Goal: Information Seeking & Learning: Check status

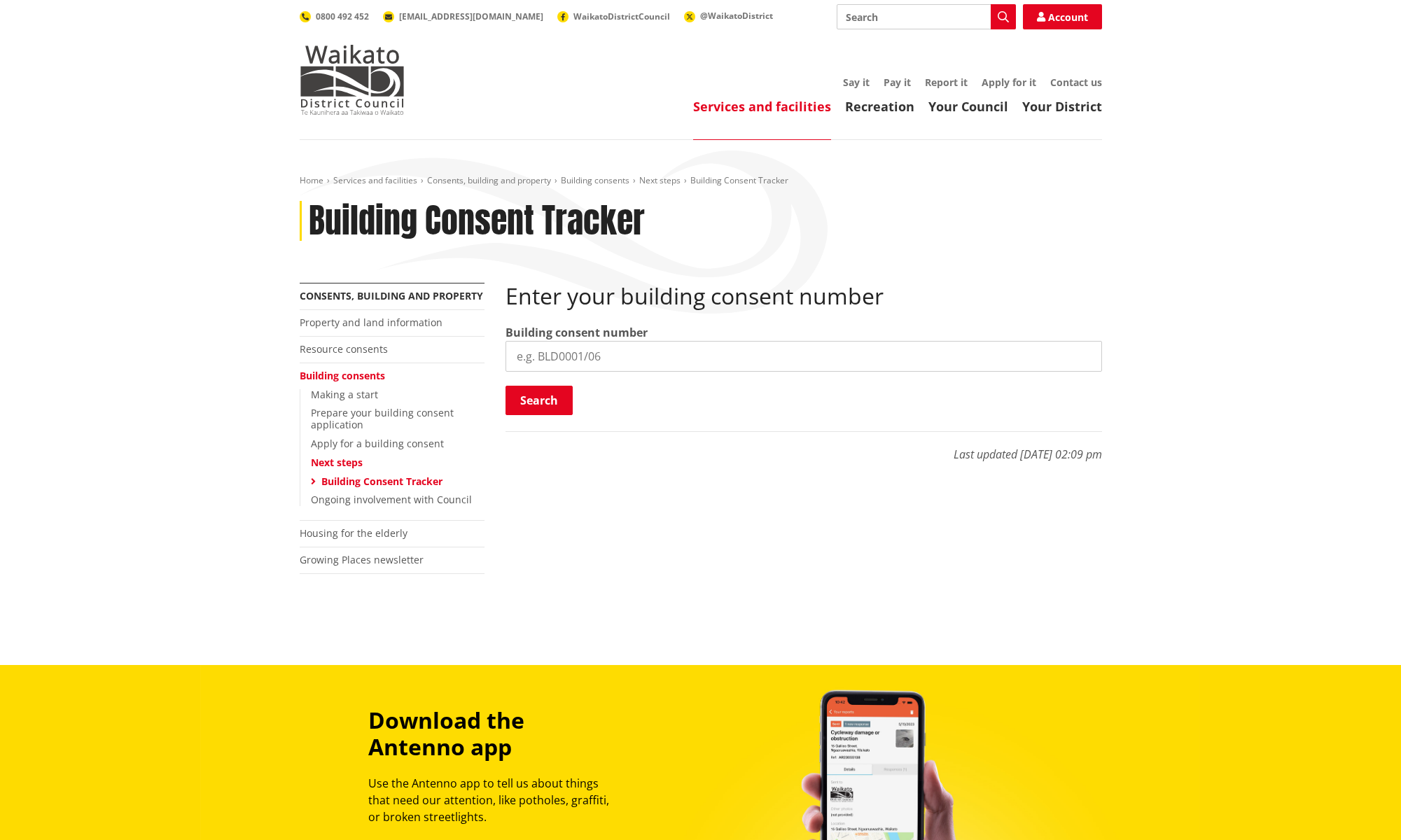
paste input "BLD0188/26"
type input "BLD0188/26"
click at [541, 398] on button "Search" at bounding box center [539, 400] width 67 height 30
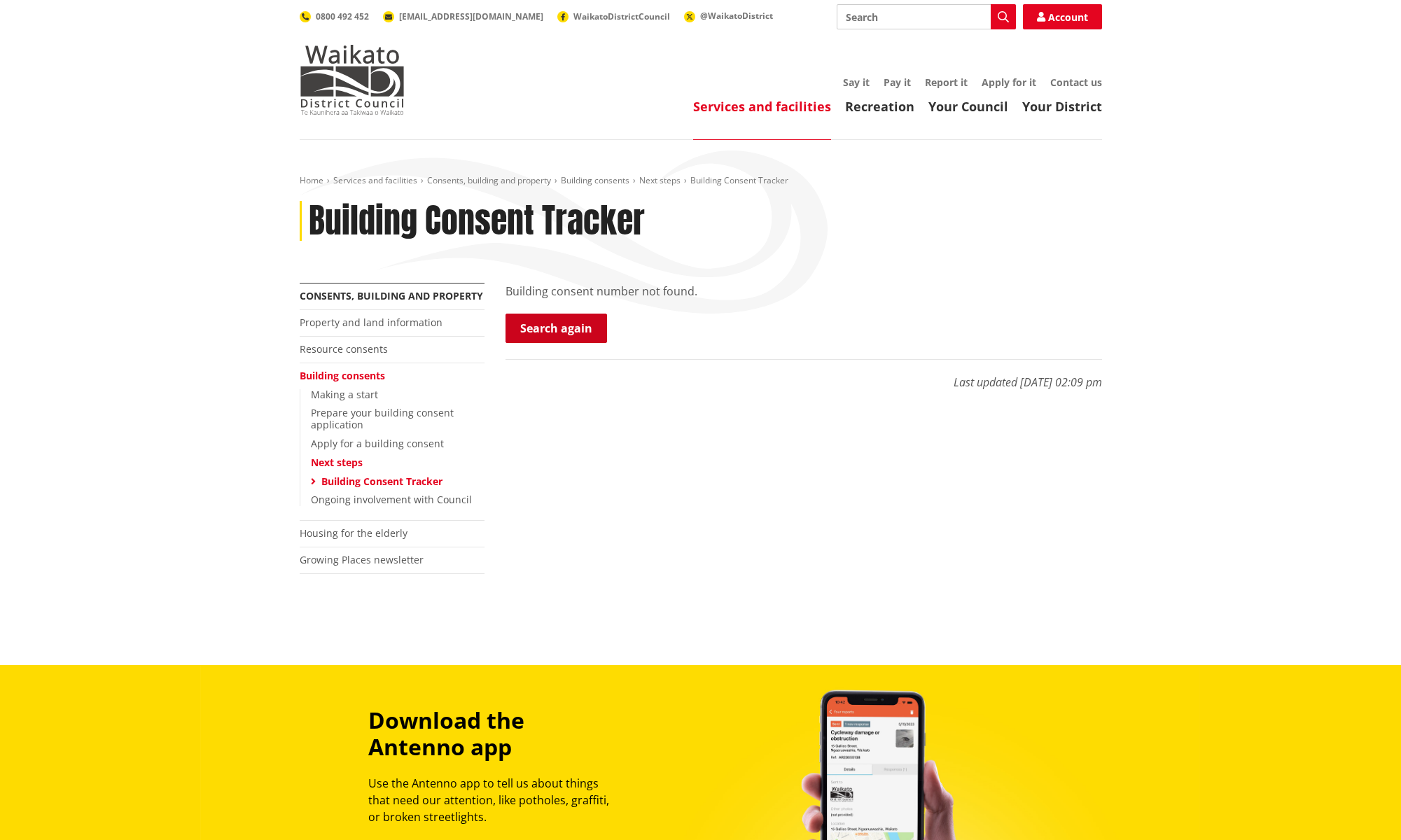
click at [549, 324] on link "Search again" at bounding box center [556, 328] width 102 height 30
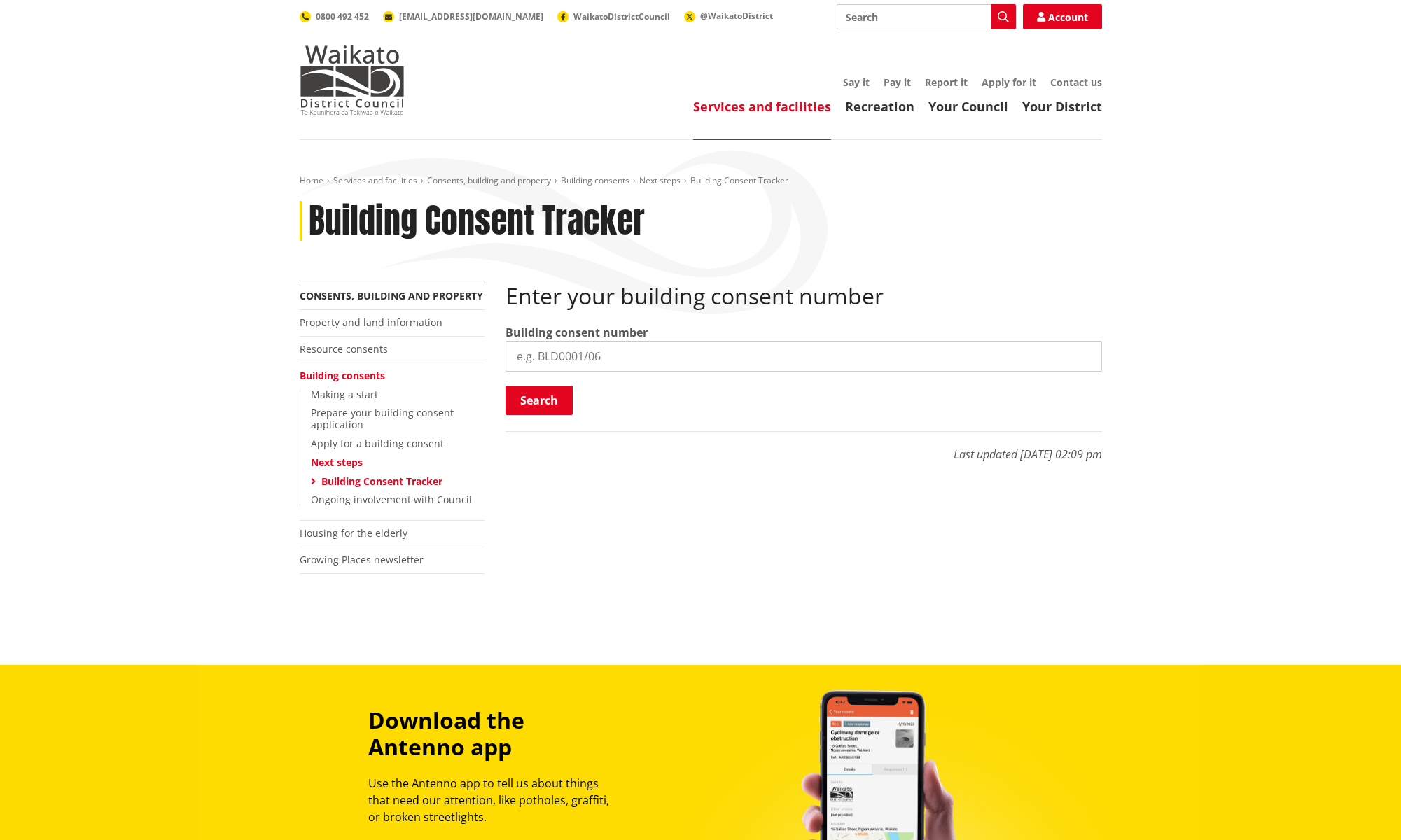
click at [542, 358] on input "search" at bounding box center [803, 356] width 597 height 30
paste input "BLD0188/26"
type input "BLD0188/26"
click at [536, 400] on button "Search" at bounding box center [539, 400] width 67 height 30
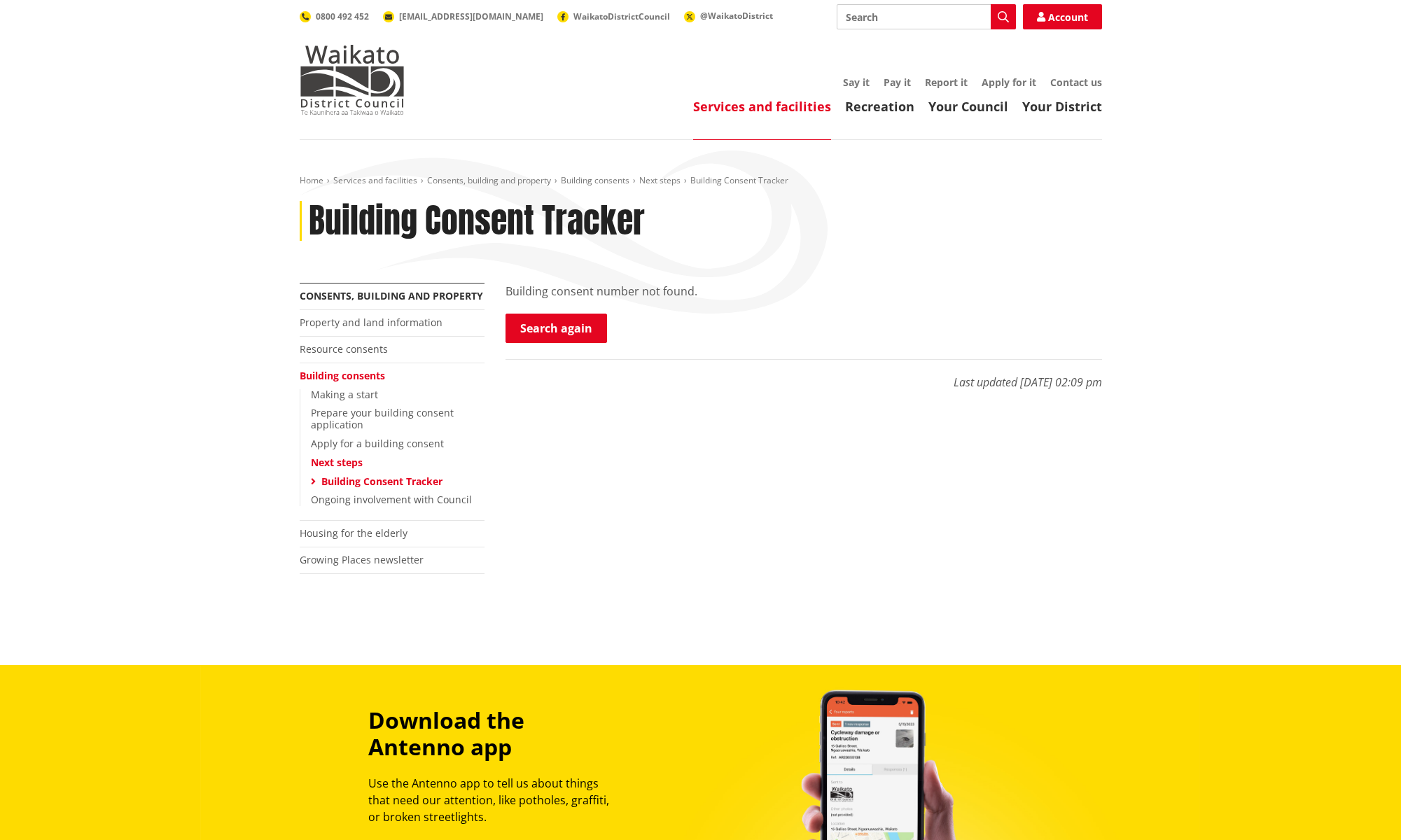
click at [871, 19] on input "Search" at bounding box center [926, 16] width 179 height 25
paste input "BLD0188/26"
type input "BLD0188/26"
click at [1002, 14] on icon "button" at bounding box center [1003, 17] width 11 height 11
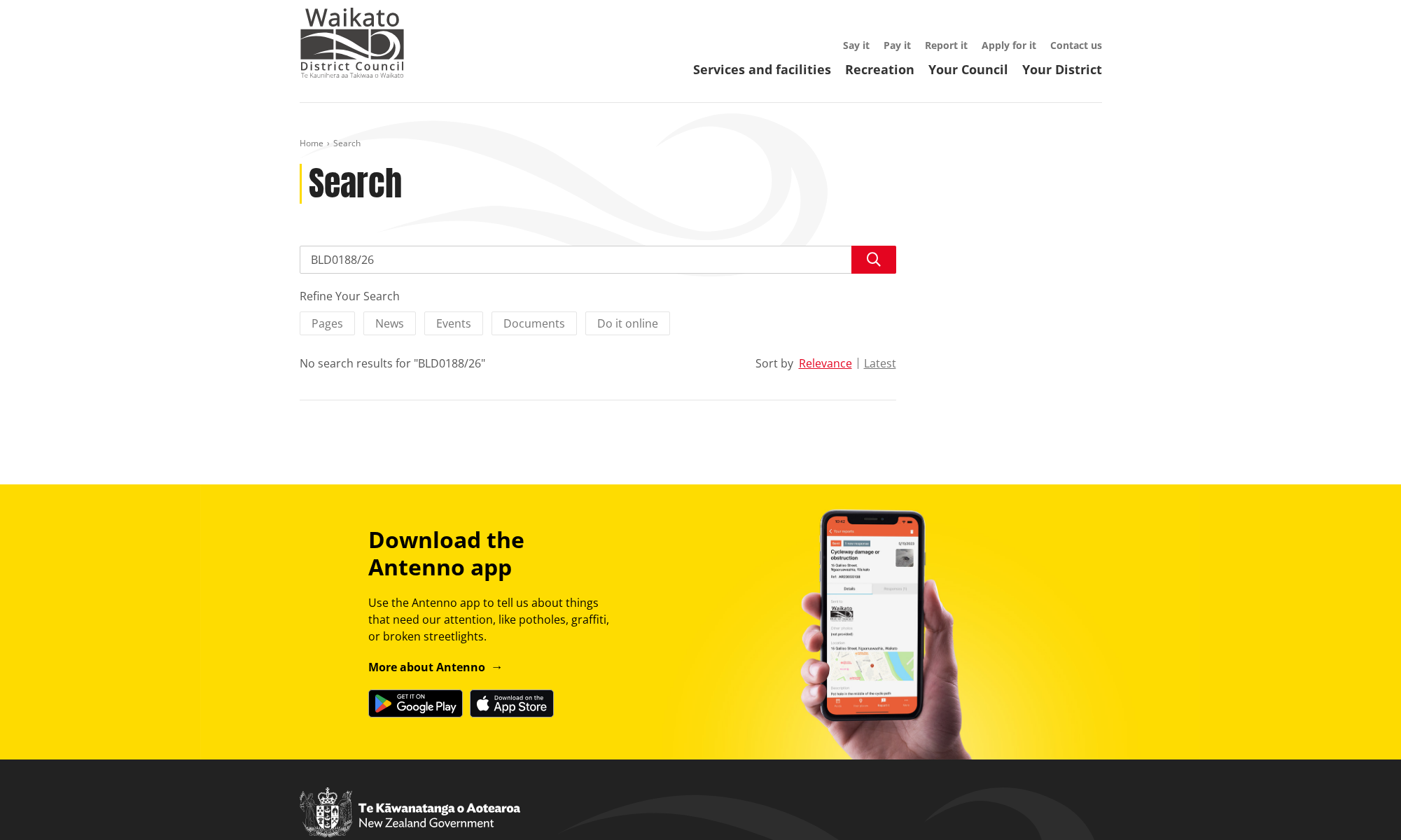
scroll to position [48, 0]
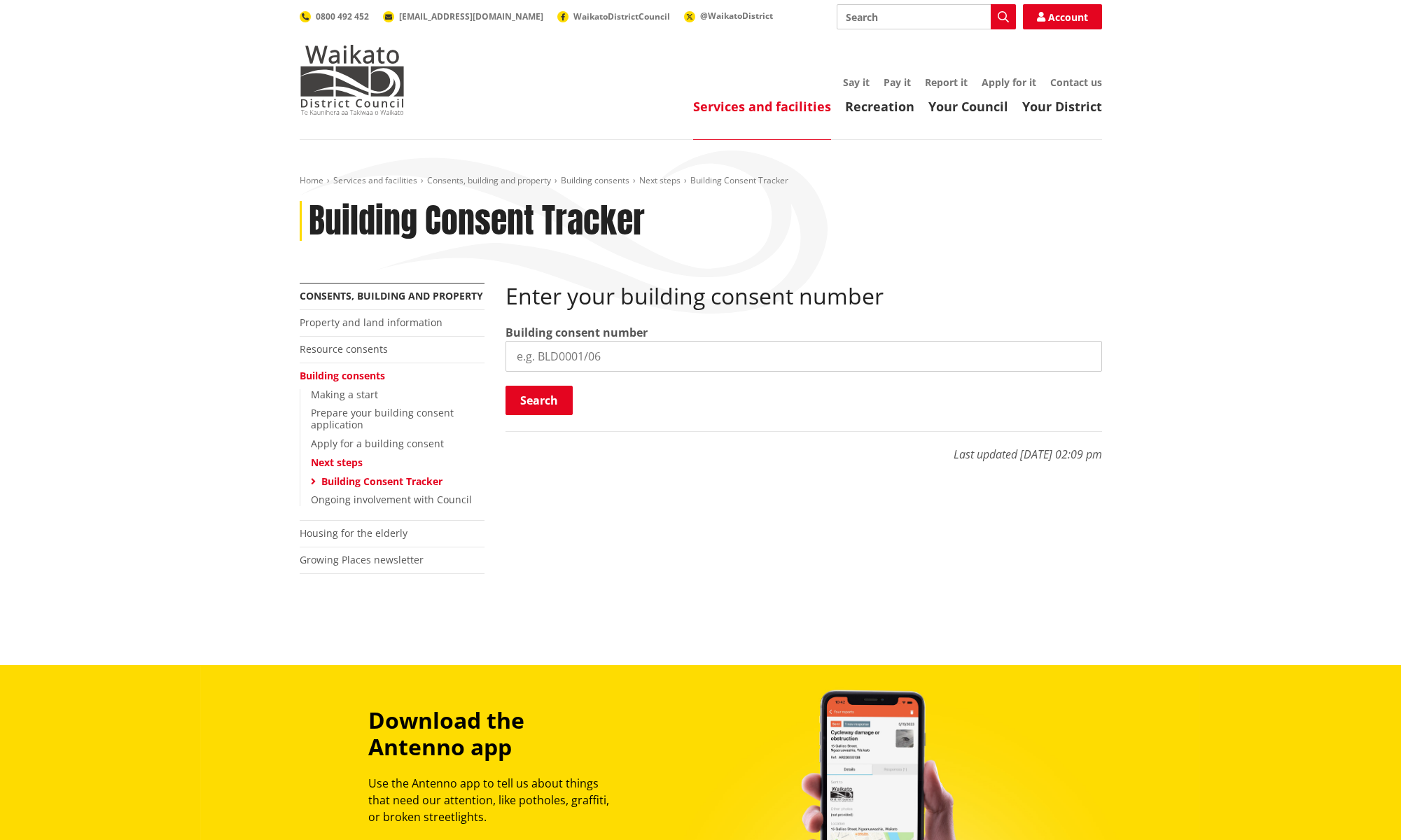
click at [378, 481] on link "Building Consent Tracker" at bounding box center [381, 481] width 121 height 14
paste input "BLD0188/26"
type input "BLD0188/26"
click at [522, 409] on button "Search" at bounding box center [539, 400] width 67 height 30
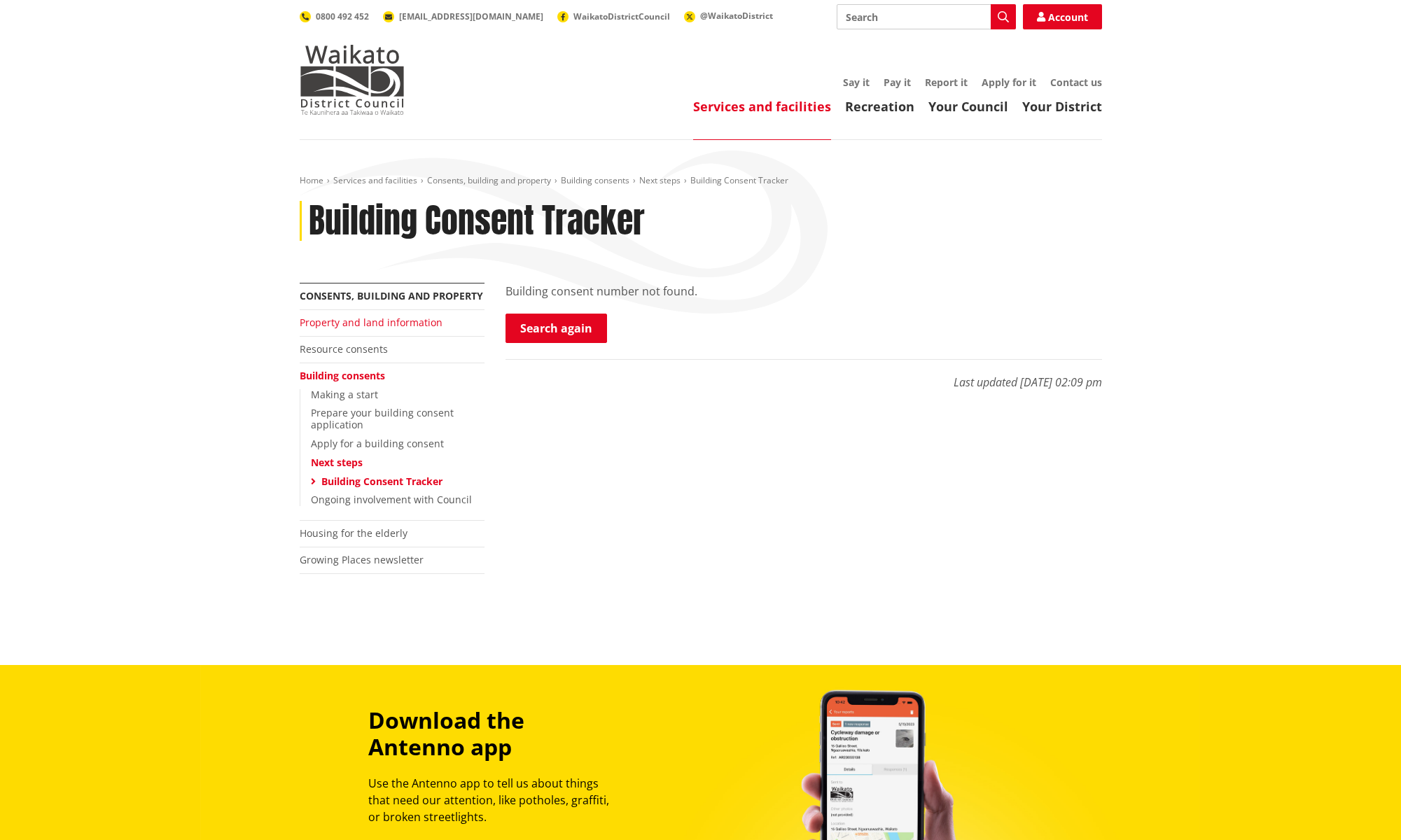
click at [392, 323] on link "Property and land information" at bounding box center [371, 322] width 143 height 14
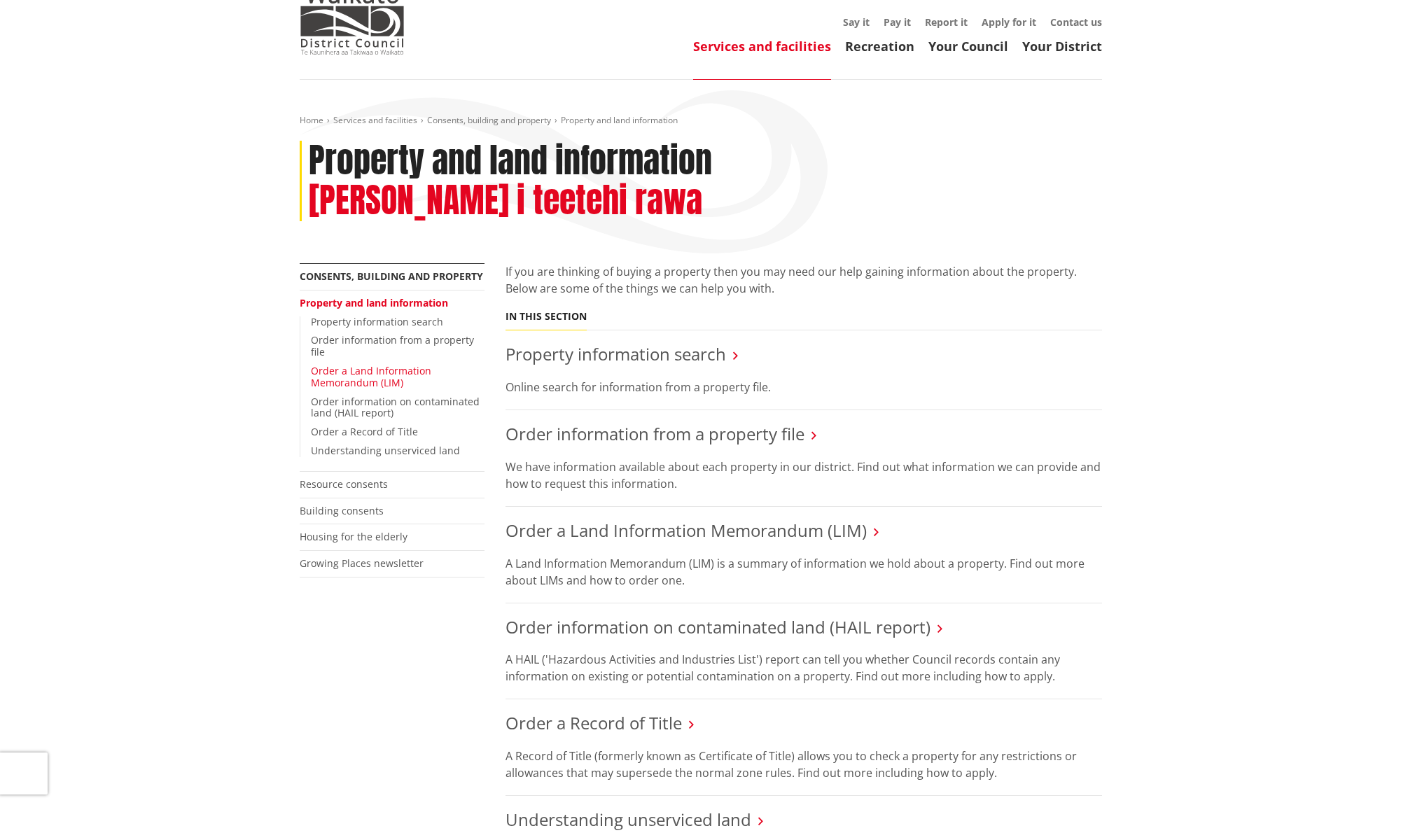
scroll to position [68, 0]
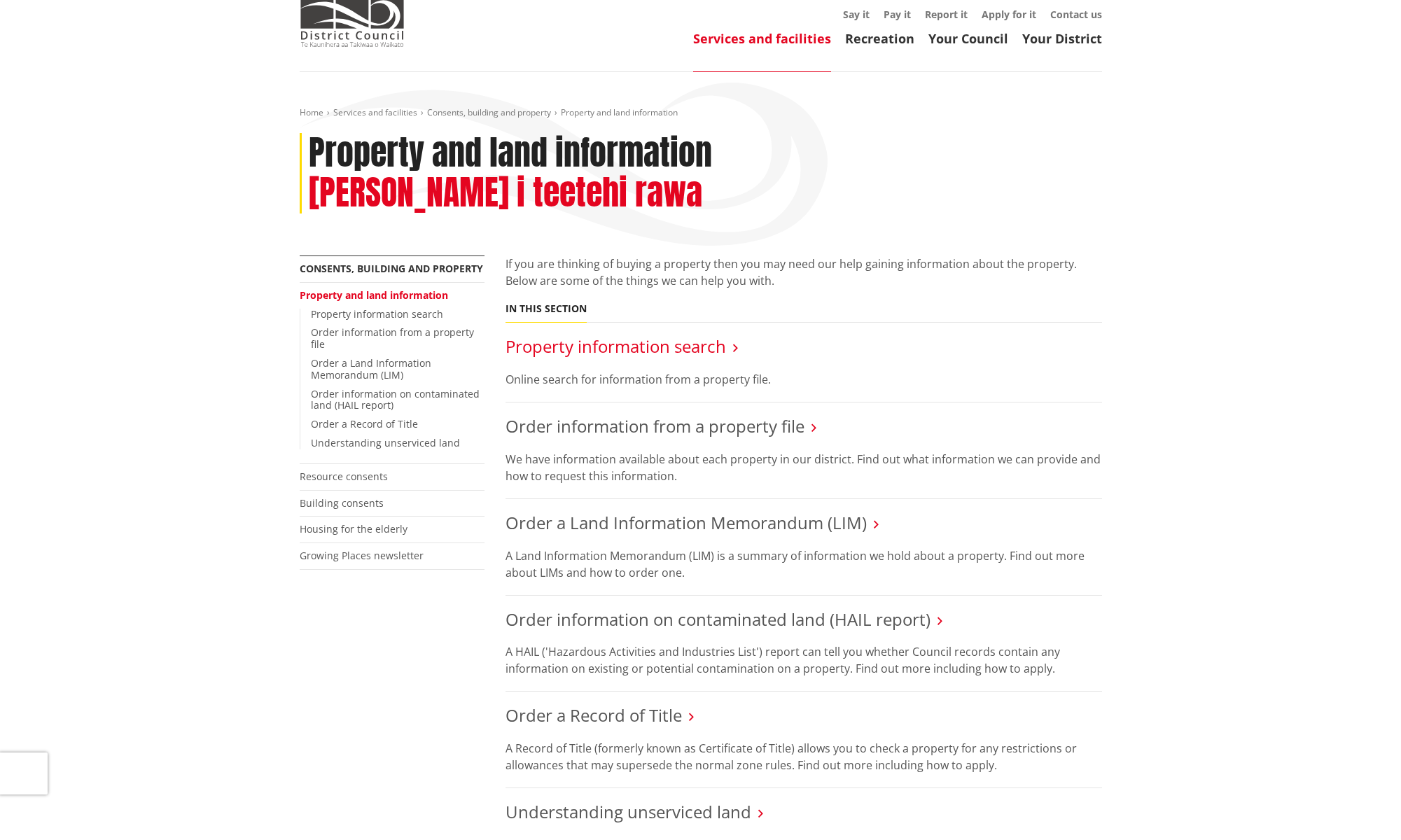
click at [570, 335] on link "Property information search" at bounding box center [615, 346] width 220 height 23
